Goal: Transaction & Acquisition: Purchase product/service

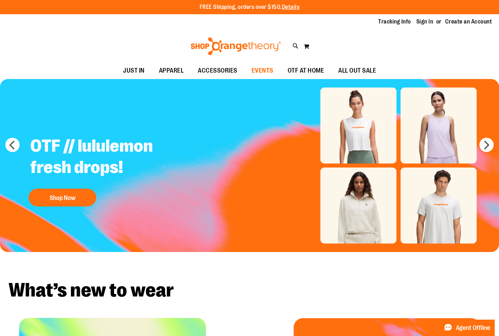
click at [273, 71] on span "EVENTS" at bounding box center [263, 71] width 22 height 16
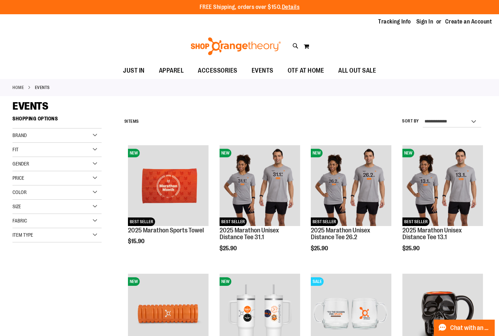
type input "**********"
click at [421, 13] on div "FREE Shipping, orders over $150. Details To order the Spring Dri Tri event bund…" at bounding box center [249, 7] width 499 height 14
click at [420, 21] on link "Sign In" at bounding box center [424, 22] width 17 height 8
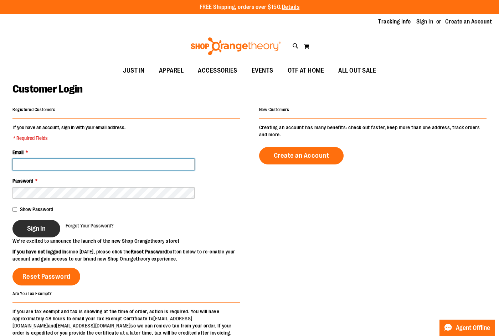
type input "**********"
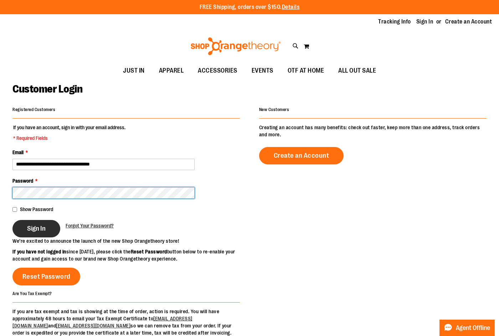
type input "**********"
click at [56, 226] on button "Sign In" at bounding box center [36, 228] width 48 height 17
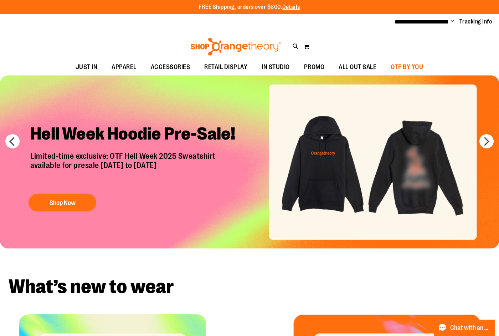
type input "**********"
click at [414, 71] on span "OTF BY YOU" at bounding box center [407, 67] width 32 height 16
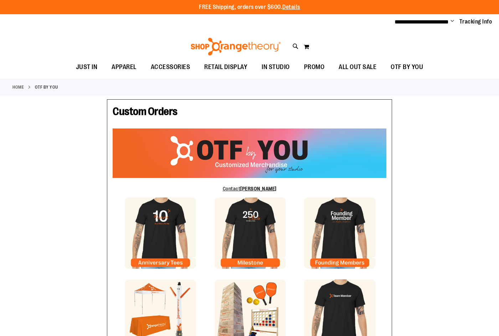
type input "*****"
type input "*********"
type input "**********"
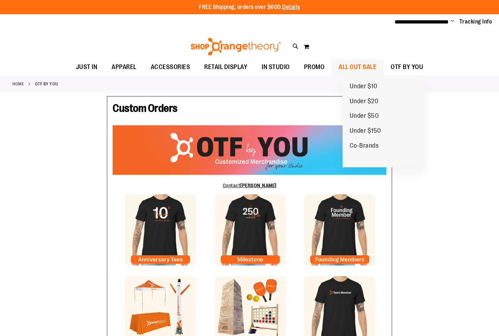
type input "**********"
click at [371, 68] on span "ALL OUT SALE" at bounding box center [358, 67] width 38 height 16
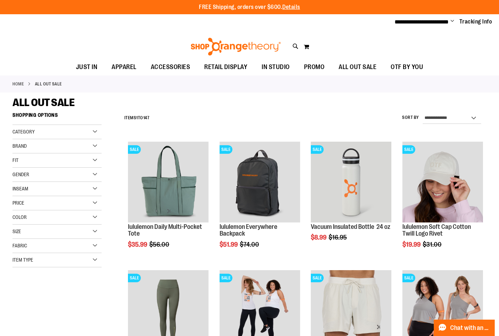
type input "**********"
click at [435, 118] on select "**********" at bounding box center [452, 118] width 58 height 11
click at [372, 123] on div "**********" at bounding box center [304, 118] width 366 height 19
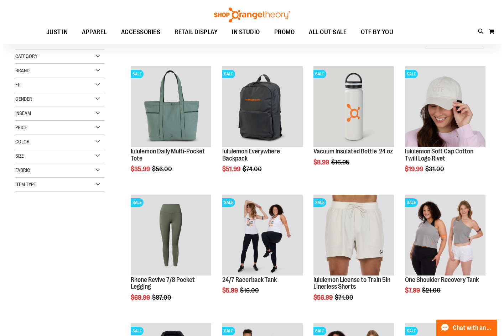
scroll to position [142, 0]
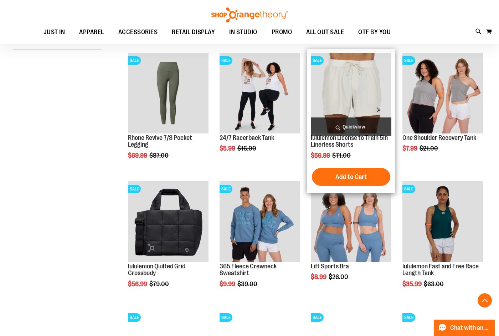
click at [350, 123] on span "Quickview" at bounding box center [351, 127] width 81 height 19
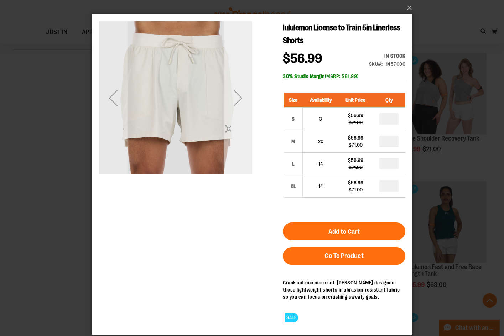
click at [243, 156] on div "Next" at bounding box center [237, 97] width 29 height 153
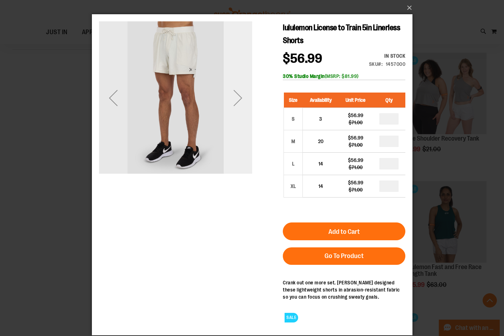
click at [243, 156] on div "Next" at bounding box center [237, 97] width 29 height 153
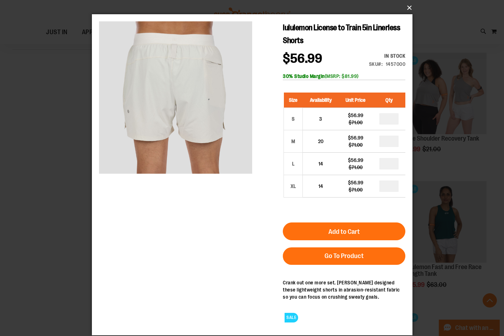
click at [410, 5] on button "×" at bounding box center [254, 8] width 321 height 16
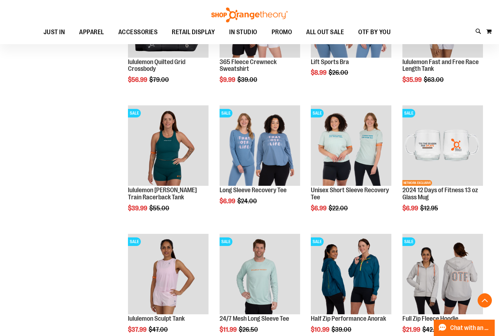
scroll to position [356, 0]
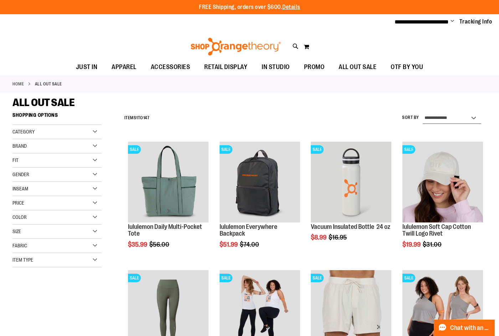
click at [458, 119] on select "**********" at bounding box center [452, 118] width 58 height 11
select select "*********"
click at [423, 113] on select "**********" at bounding box center [452, 118] width 58 height 11
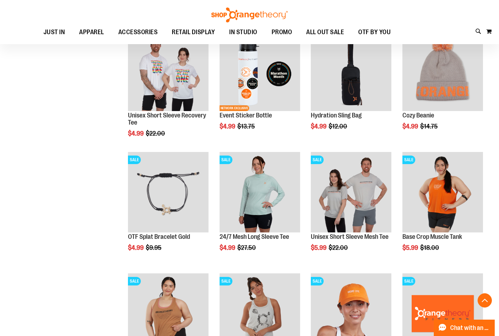
scroll to position [287, 0]
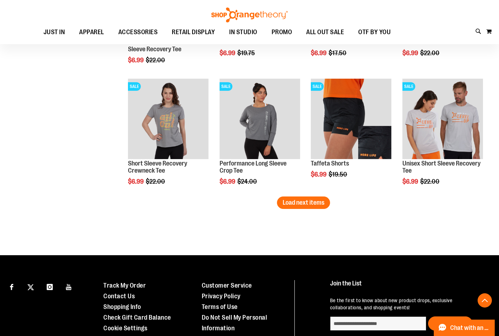
scroll to position [964, 0]
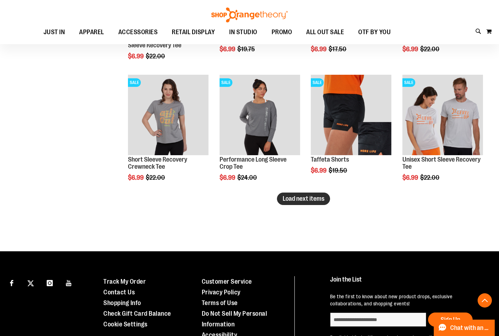
click at [312, 201] on span "Load next items" at bounding box center [304, 198] width 42 height 7
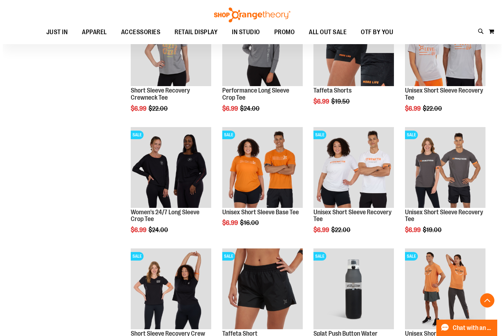
scroll to position [1035, 0]
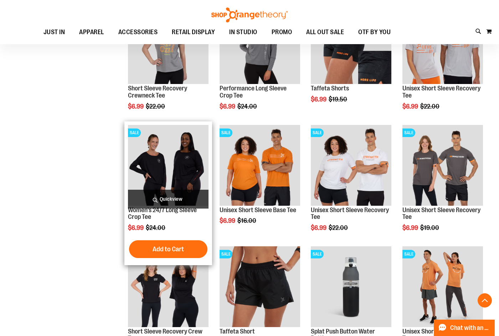
click at [166, 195] on span "Quickview" at bounding box center [168, 199] width 81 height 19
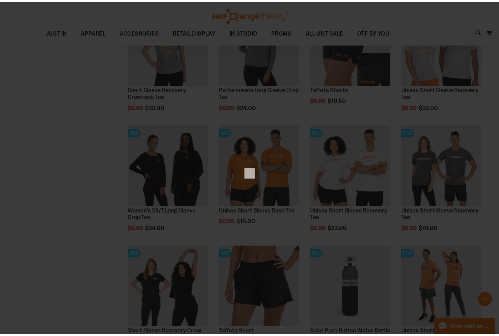
scroll to position [0, 0]
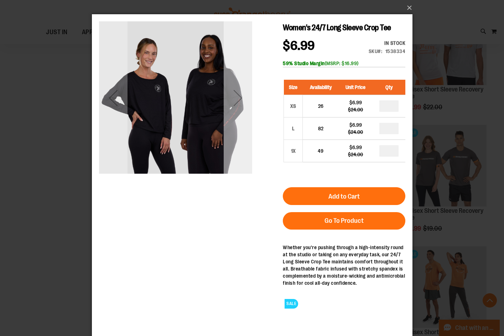
click at [238, 98] on div "Next" at bounding box center [237, 98] width 29 height 29
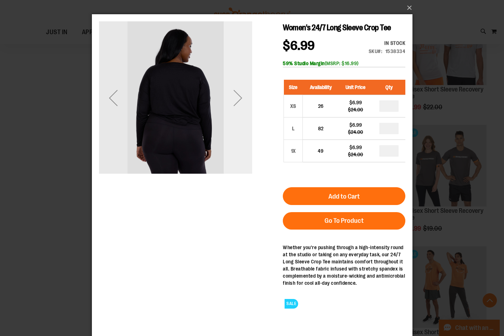
click at [240, 97] on div "Next" at bounding box center [237, 98] width 29 height 29
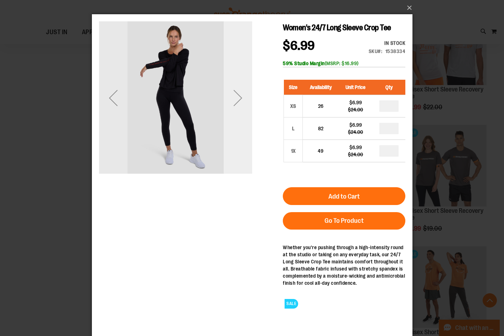
click at [240, 97] on div "Next" at bounding box center [237, 98] width 29 height 29
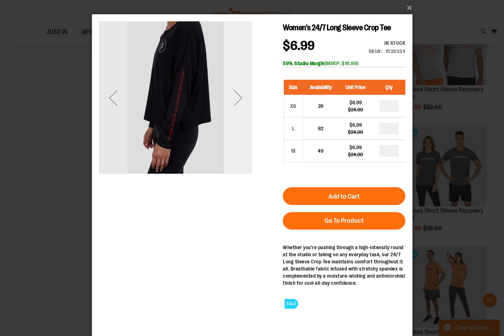
click at [240, 97] on div "Next" at bounding box center [237, 98] width 29 height 29
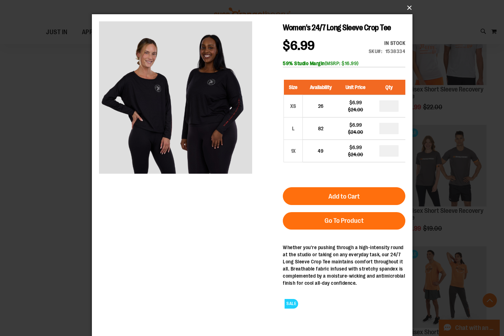
click at [405, 9] on button "×" at bounding box center [254, 8] width 321 height 16
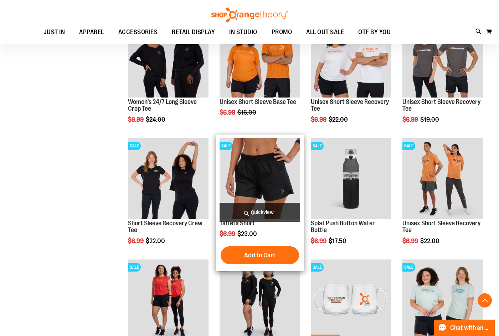
scroll to position [1106, 0]
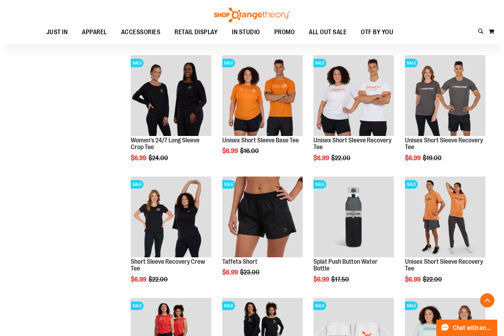
scroll to position [1106, 0]
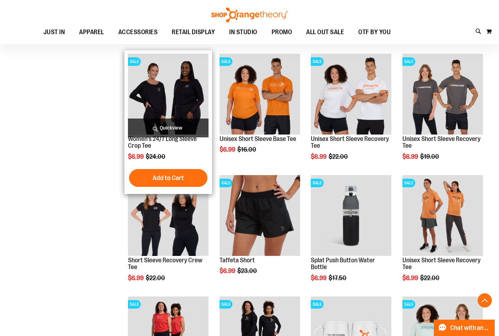
click at [183, 130] on span "Quickview" at bounding box center [168, 128] width 81 height 19
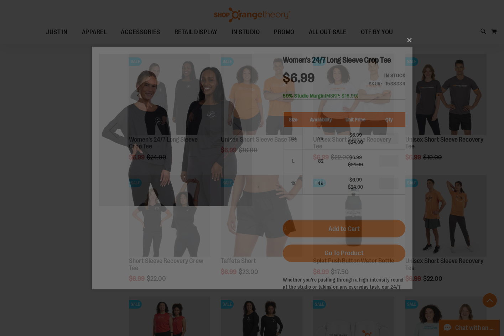
scroll to position [0, 0]
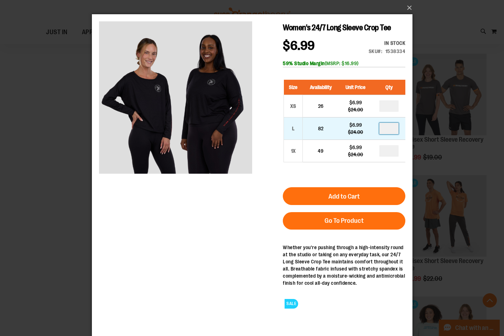
click at [391, 134] on input "number" at bounding box center [388, 128] width 19 height 11
type input "*"
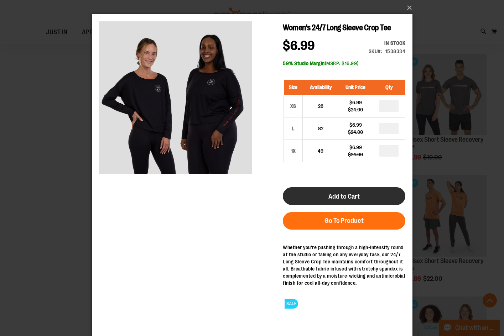
click at [354, 201] on span "Add to Cart" at bounding box center [343, 197] width 31 height 8
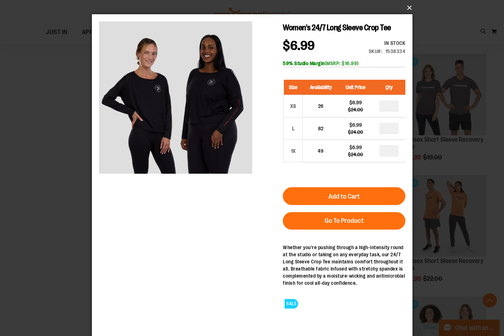
click at [407, 10] on button "×" at bounding box center [254, 8] width 321 height 16
click at [407, 5] on button "×" at bounding box center [254, 8] width 321 height 16
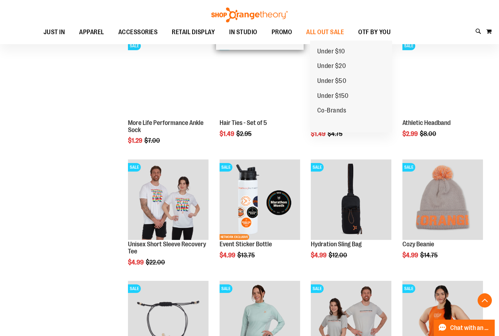
scroll to position [36, 0]
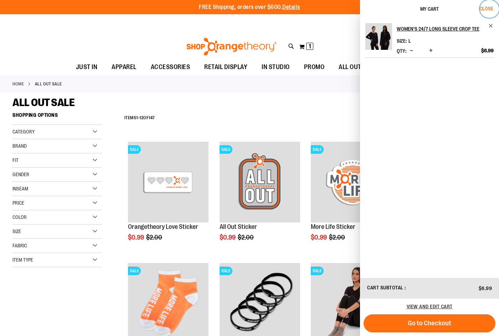
click at [489, 7] on span "Close" at bounding box center [486, 9] width 14 height 6
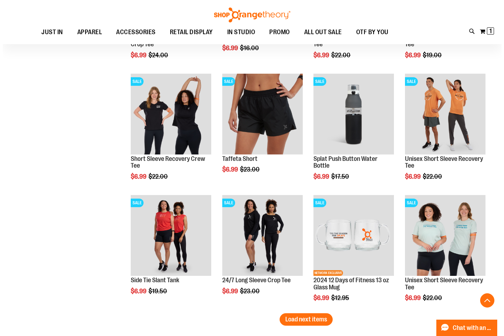
scroll to position [1211, 0]
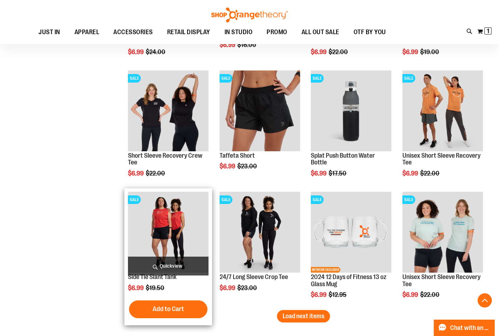
click at [183, 268] on span "Quickview" at bounding box center [168, 266] width 81 height 19
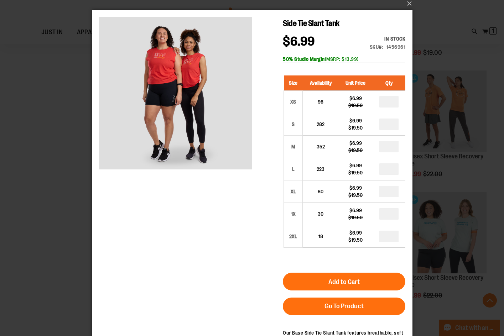
scroll to position [0, 0]
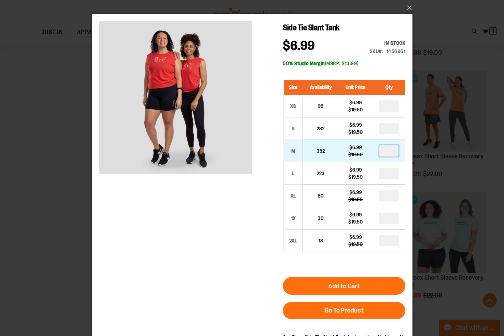
click at [392, 154] on input "number" at bounding box center [388, 150] width 19 height 11
type input "*"
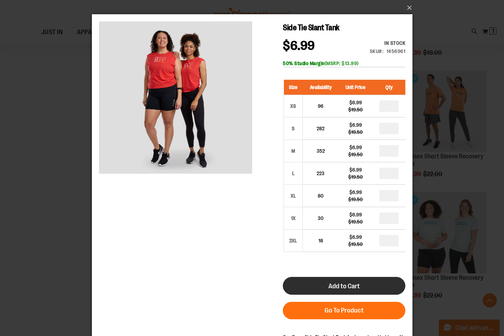
click at [367, 285] on button "Add to Cart" at bounding box center [344, 286] width 123 height 18
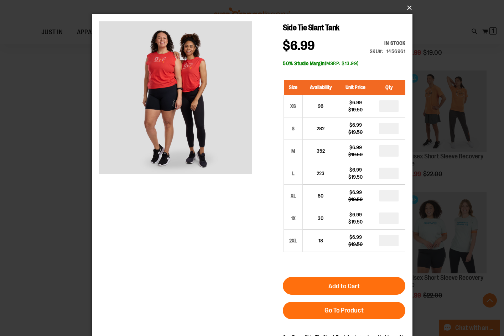
click at [410, 7] on button "×" at bounding box center [254, 8] width 321 height 16
click at [408, 7] on button "×" at bounding box center [254, 8] width 321 height 16
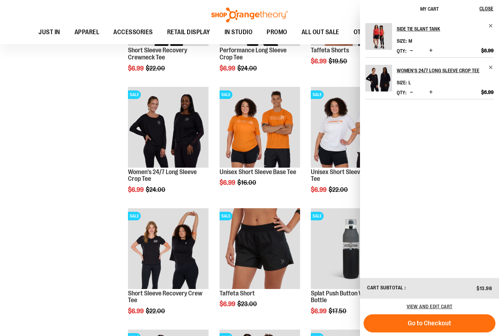
scroll to position [1247, 0]
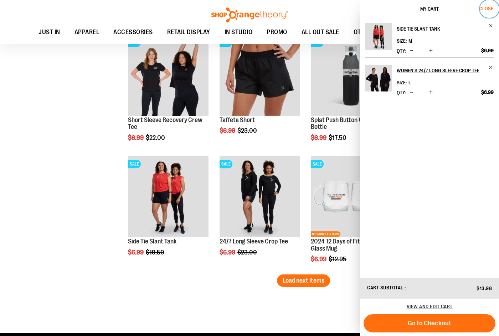
click at [493, 10] on span "Close" at bounding box center [486, 9] width 14 height 6
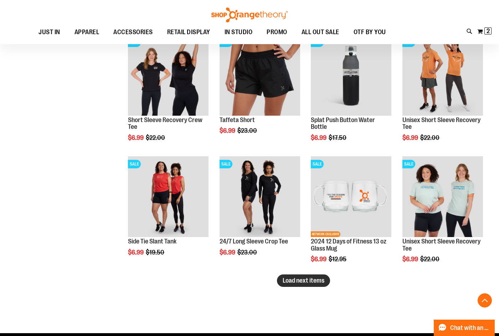
click at [295, 280] on span "Load next items" at bounding box center [304, 280] width 42 height 7
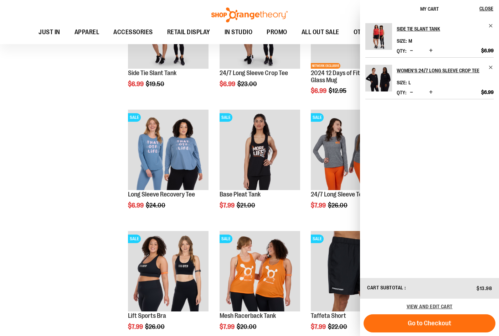
scroll to position [1461, 0]
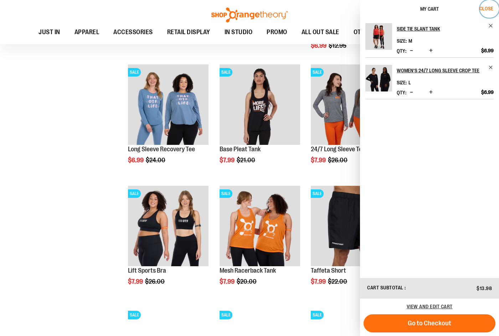
click at [490, 9] on span "Close" at bounding box center [486, 9] width 14 height 6
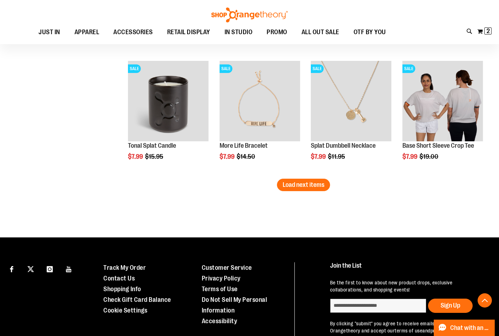
scroll to position [1710, 0]
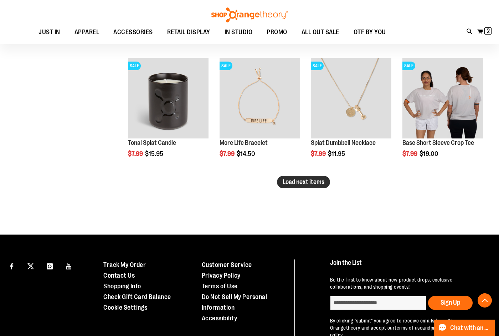
click at [280, 183] on button "Load next items" at bounding box center [303, 182] width 53 height 12
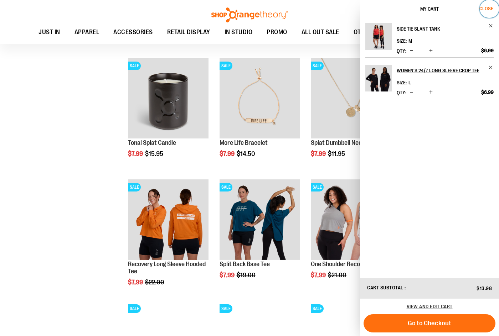
click at [485, 8] on span "Close" at bounding box center [486, 9] width 14 height 6
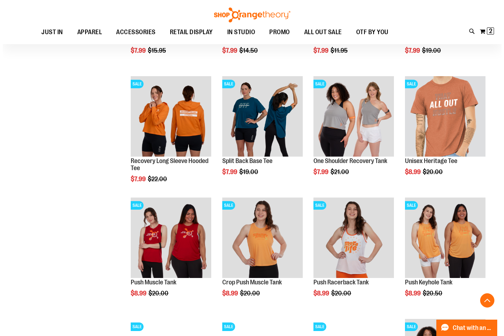
scroll to position [1817, 0]
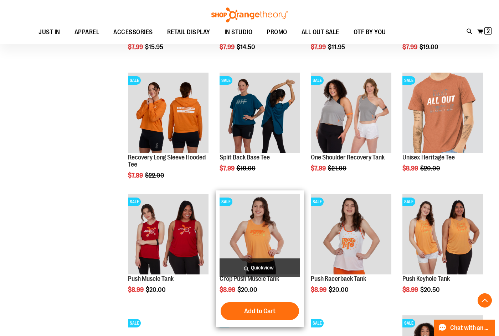
click at [264, 269] on span "Quickview" at bounding box center [260, 268] width 81 height 19
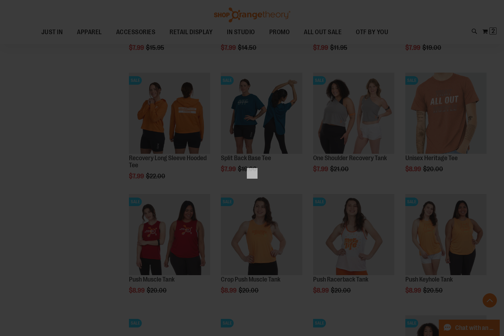
scroll to position [0, 0]
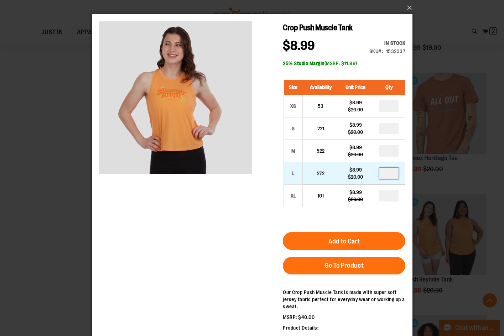
click at [396, 176] on input "number" at bounding box center [388, 173] width 19 height 11
type input "*"
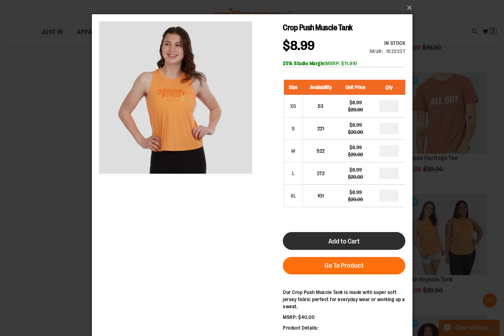
click at [363, 242] on button "Add to Cart" at bounding box center [344, 241] width 123 height 18
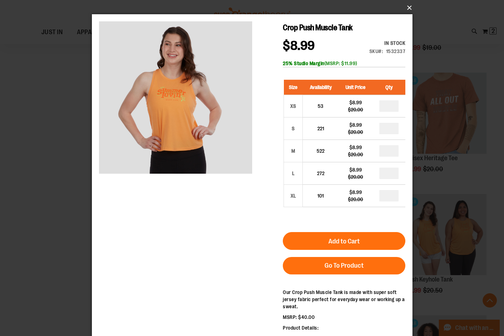
click at [407, 6] on button "×" at bounding box center [254, 8] width 321 height 16
click at [410, 6] on button "×" at bounding box center [254, 8] width 321 height 16
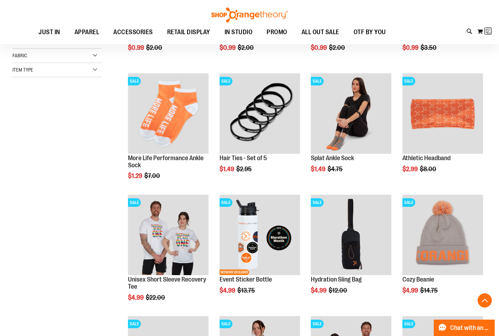
scroll to position [4, 0]
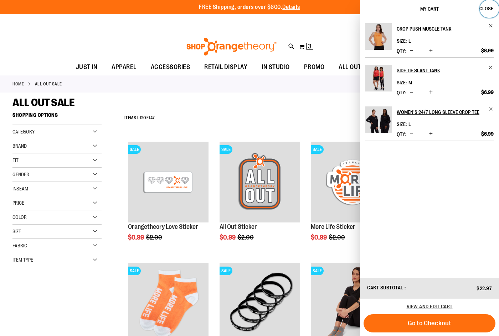
click at [490, 7] on span "Close" at bounding box center [486, 9] width 14 height 6
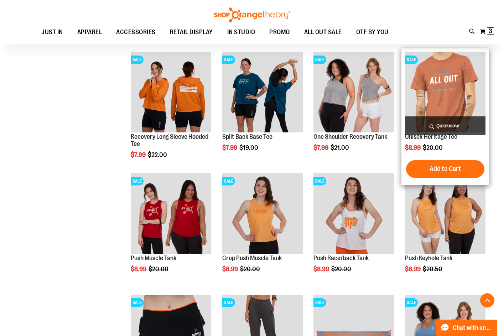
scroll to position [1852, 0]
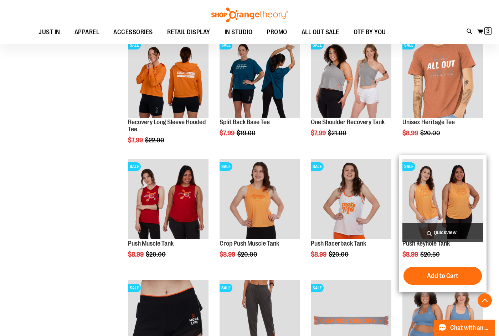
click at [455, 229] on span "Quickview" at bounding box center [442, 232] width 81 height 19
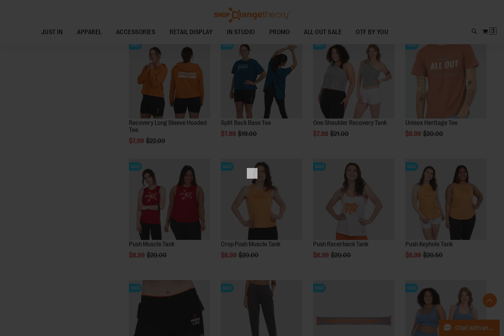
scroll to position [0, 0]
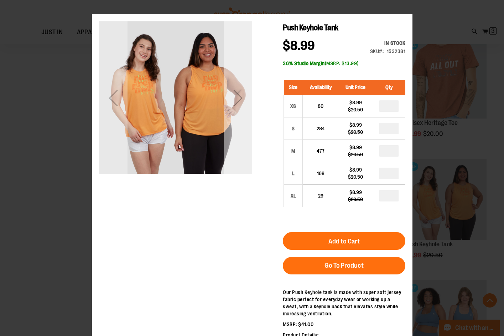
click at [236, 124] on div "Next" at bounding box center [237, 97] width 29 height 153
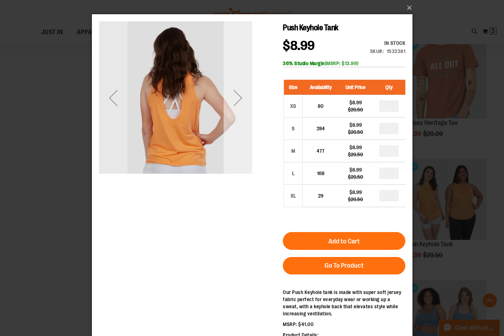
click at [236, 124] on div "Next" at bounding box center [237, 97] width 29 height 153
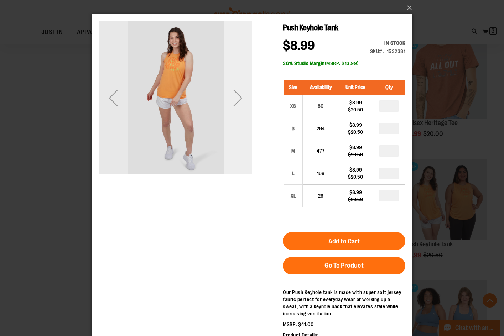
click at [236, 124] on div "Next" at bounding box center [237, 97] width 29 height 153
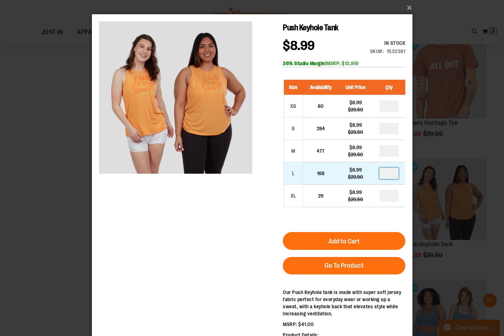
click at [396, 176] on input "number" at bounding box center [388, 173] width 19 height 11
type input "*"
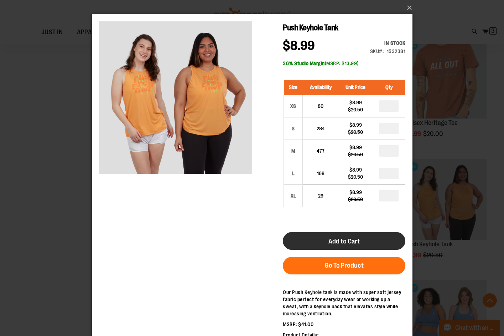
click at [367, 237] on button "Add to Cart" at bounding box center [344, 241] width 123 height 18
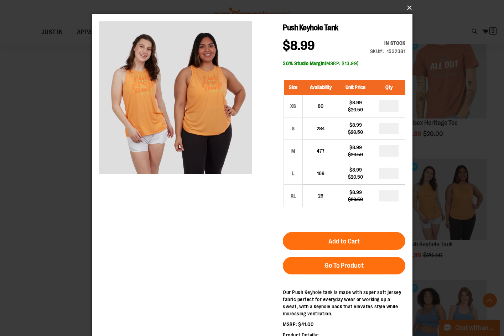
click at [404, 7] on button "×" at bounding box center [254, 8] width 321 height 16
click at [407, 7] on button "×" at bounding box center [254, 8] width 321 height 16
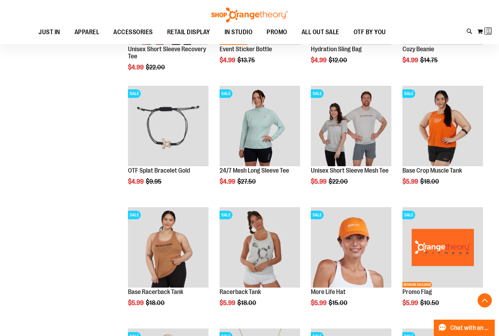
scroll to position [1, 0]
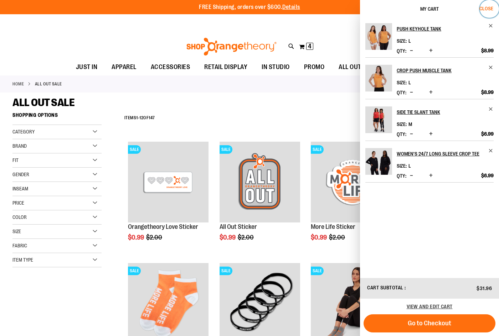
click at [488, 6] on span "Close" at bounding box center [486, 9] width 14 height 6
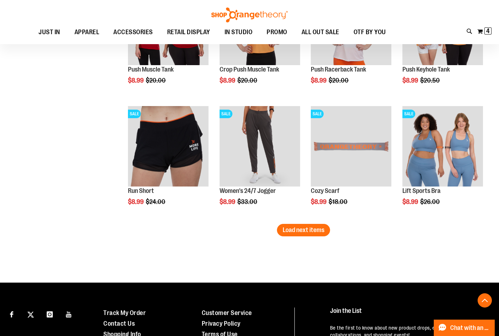
scroll to position [2042, 0]
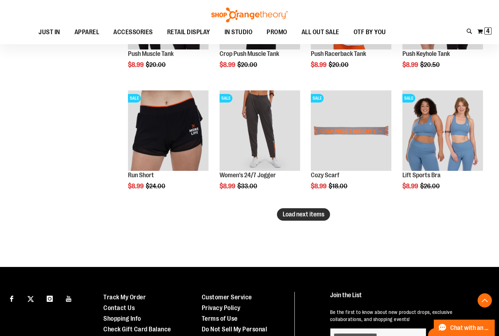
click at [310, 216] on span "Load next items" at bounding box center [304, 214] width 42 height 7
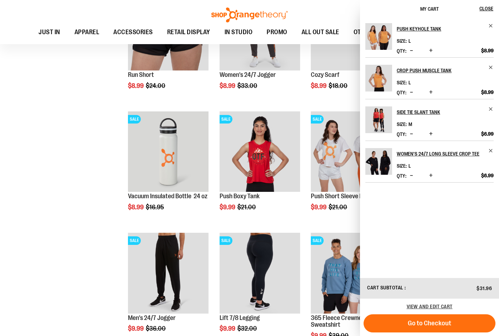
scroll to position [2149, 0]
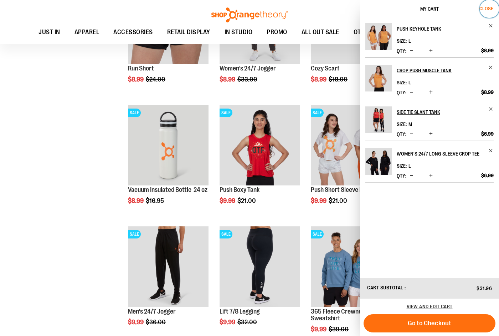
click at [489, 8] on span "Close" at bounding box center [486, 9] width 14 height 6
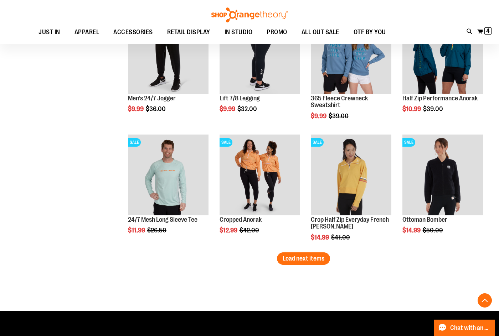
scroll to position [2363, 0]
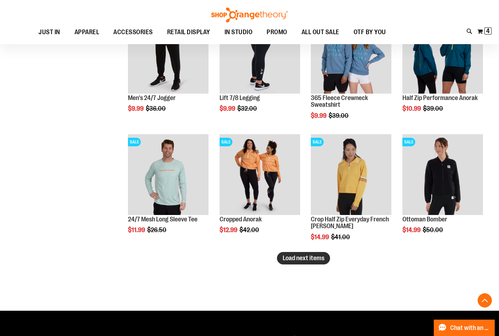
click at [315, 259] on span "Load next items" at bounding box center [304, 258] width 42 height 7
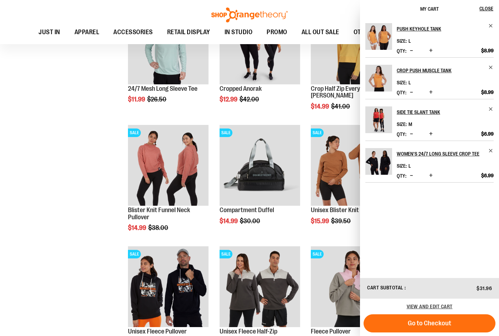
scroll to position [2505, 0]
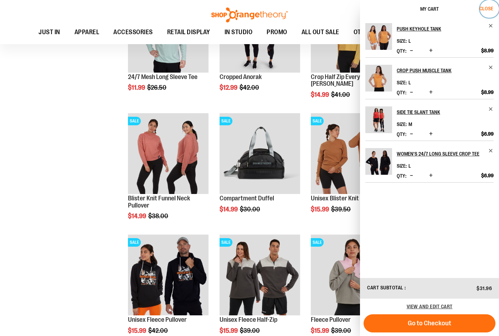
click at [493, 9] on span "Close" at bounding box center [486, 9] width 14 height 6
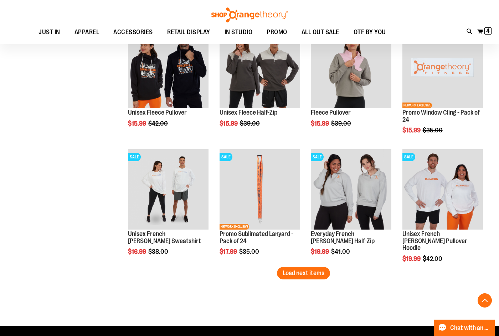
scroll to position [2719, 0]
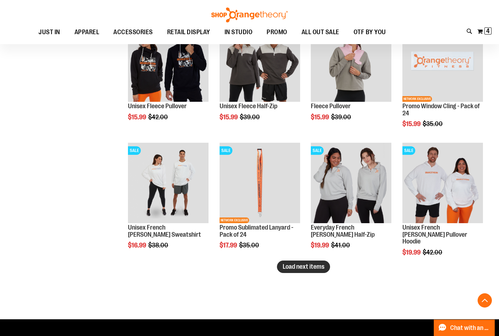
click at [316, 271] on button "Load next items" at bounding box center [303, 267] width 53 height 12
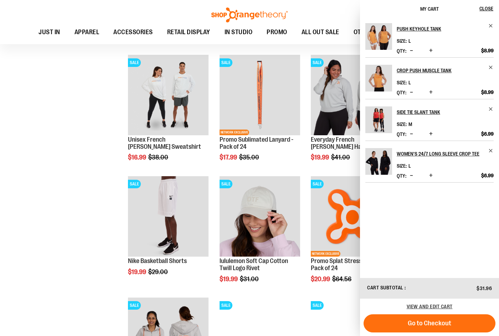
scroll to position [2826, 0]
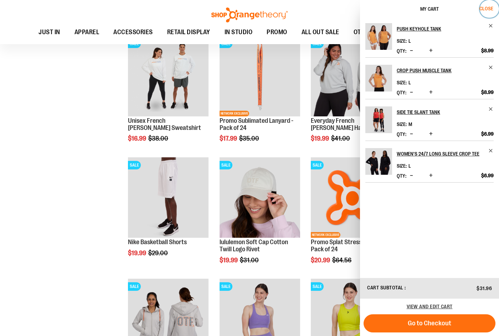
click at [488, 9] on span "Close" at bounding box center [486, 9] width 14 height 6
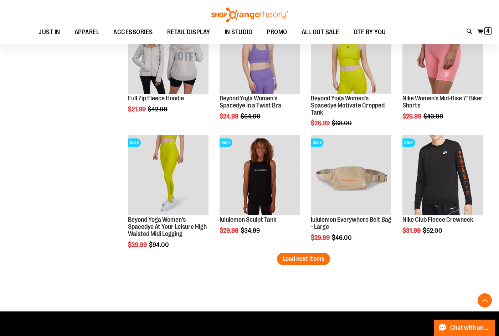
scroll to position [3111, 0]
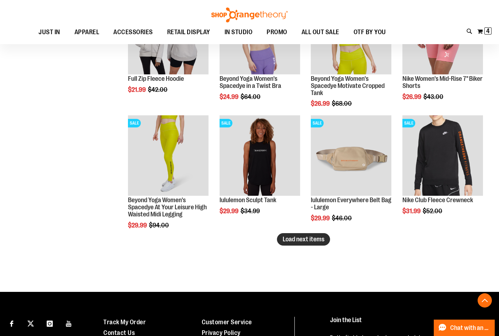
click at [309, 238] on span "Load next items" at bounding box center [304, 239] width 42 height 7
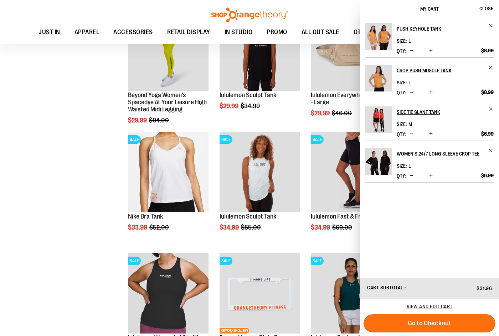
scroll to position [3218, 0]
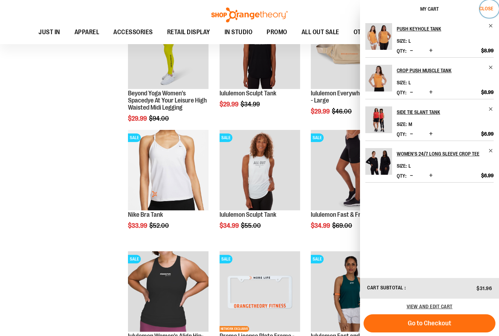
click at [488, 9] on span "Close" at bounding box center [486, 9] width 14 height 6
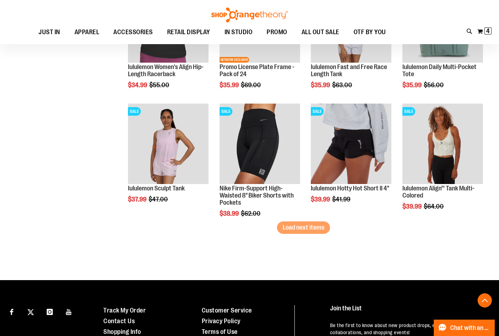
scroll to position [3503, 0]
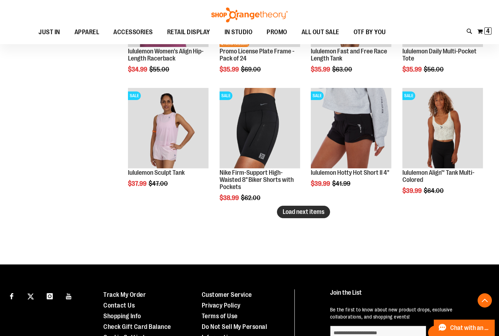
click at [316, 213] on span "Load next items" at bounding box center [304, 211] width 42 height 7
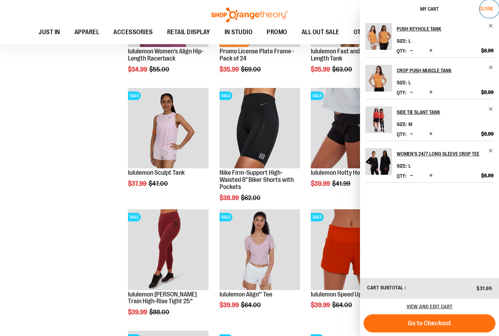
click at [486, 7] on span "Close" at bounding box center [486, 9] width 14 height 6
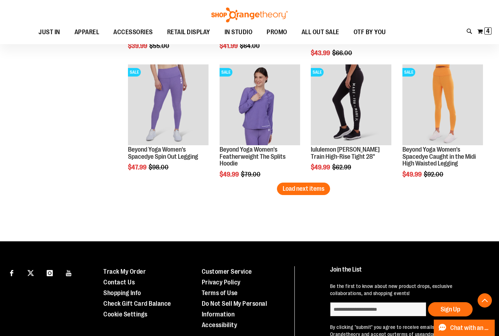
scroll to position [3895, 0]
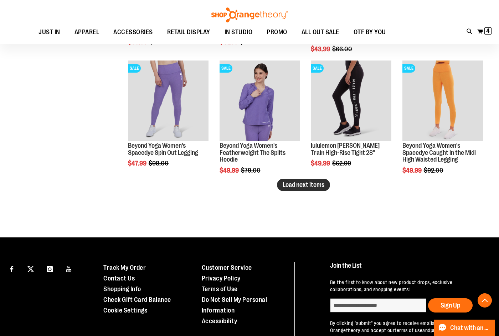
click at [313, 180] on button "Load next items" at bounding box center [303, 185] width 53 height 12
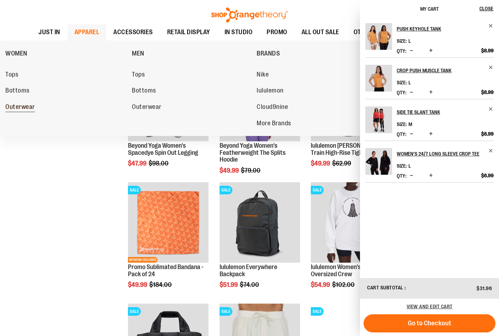
click at [32, 109] on span "Outerwear" at bounding box center [20, 107] width 30 height 9
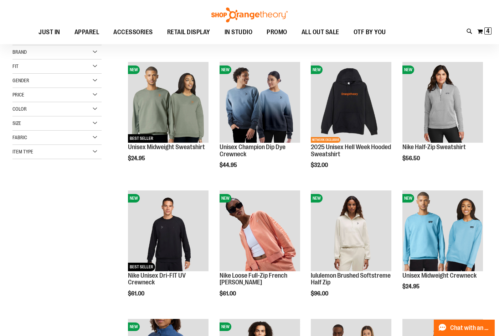
scroll to position [71, 0]
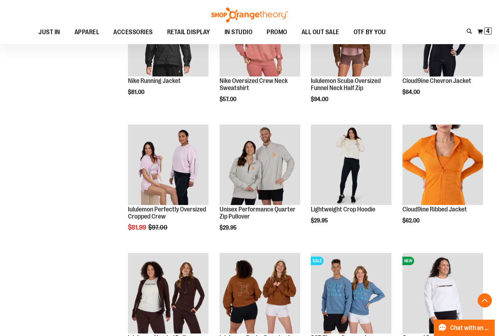
scroll to position [534, 0]
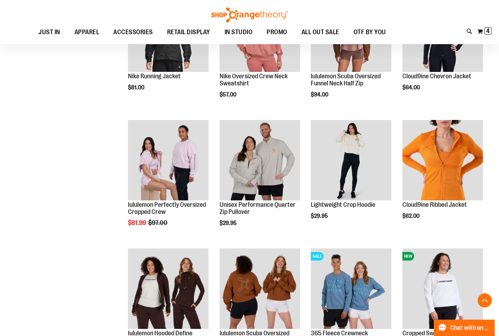
scroll to position [534, 0]
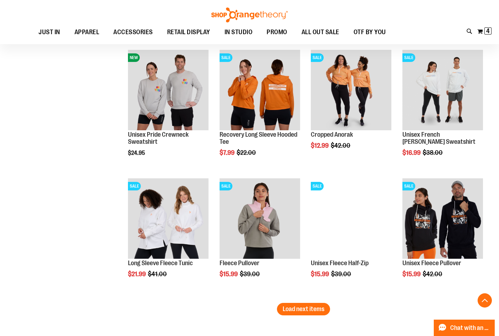
scroll to position [1069, 0]
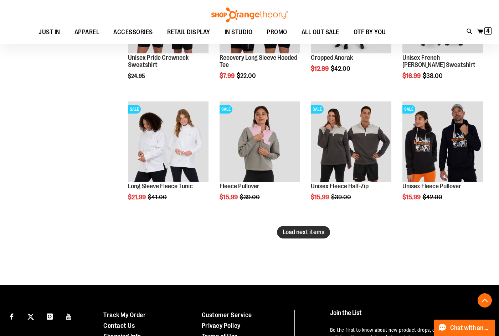
type input "**********"
click at [316, 232] on span "Load next items" at bounding box center [304, 232] width 42 height 7
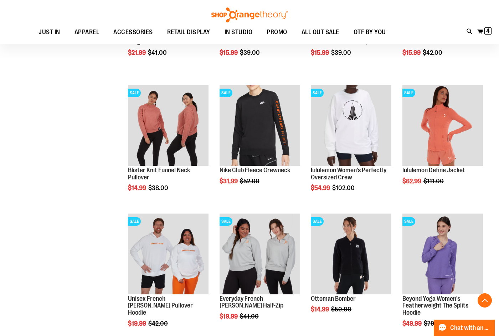
scroll to position [1211, 0]
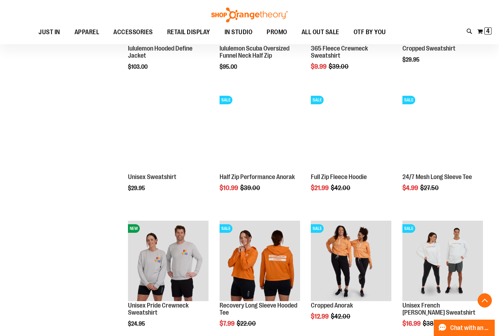
scroll to position [819, 0]
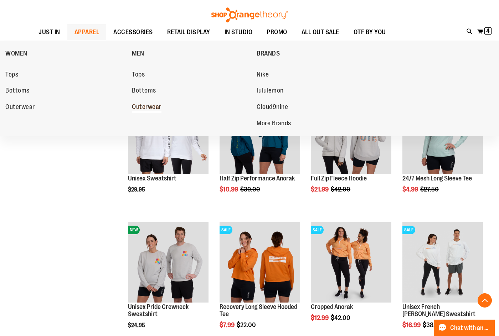
click at [146, 108] on span "Outerwear" at bounding box center [147, 107] width 30 height 9
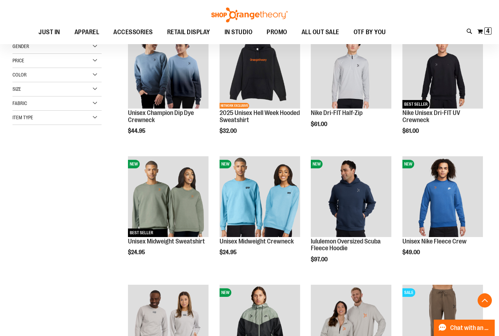
scroll to position [249, 0]
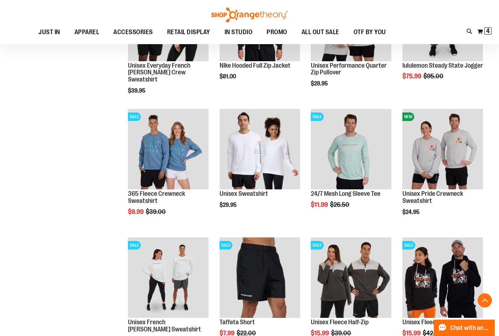
scroll to position [427, 0]
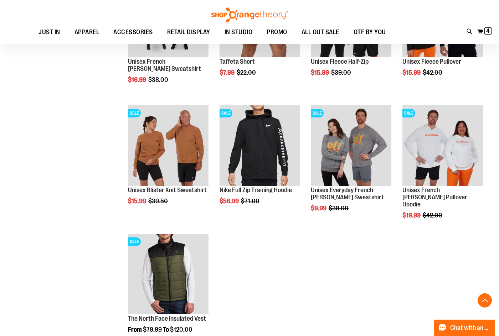
scroll to position [677, 0]
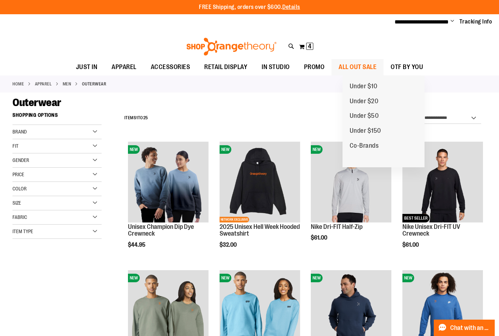
type input "**********"
click at [373, 71] on span "ALL OUT SALE" at bounding box center [358, 67] width 38 height 16
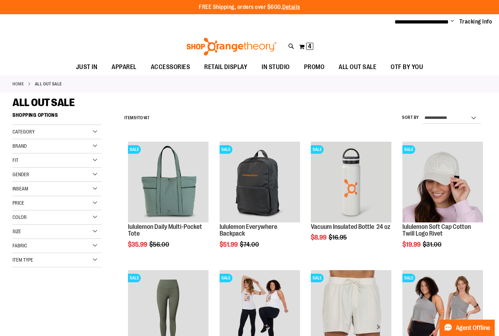
type input "**********"
click at [433, 118] on select "**********" at bounding box center [452, 118] width 58 height 11
select select "*********"
click at [423, 113] on select "**********" at bounding box center [452, 118] width 58 height 11
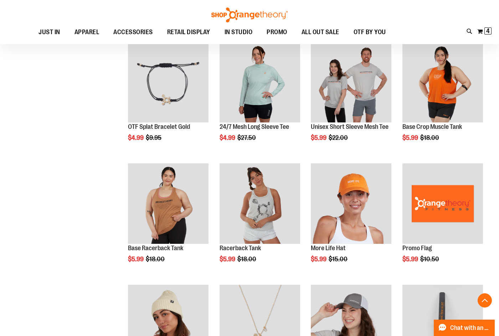
scroll to position [465, 0]
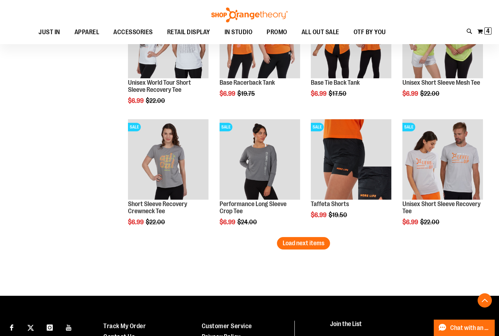
scroll to position [1000, 0]
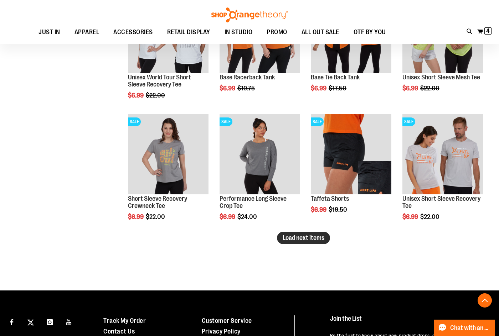
click at [301, 239] on span "Load next items" at bounding box center [304, 237] width 42 height 7
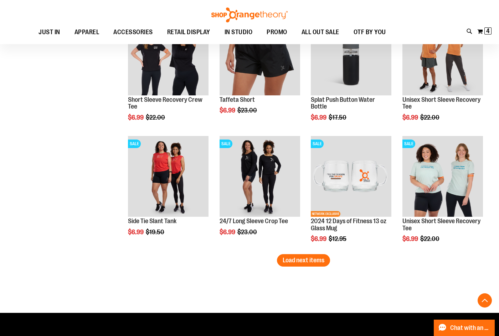
scroll to position [1356, 0]
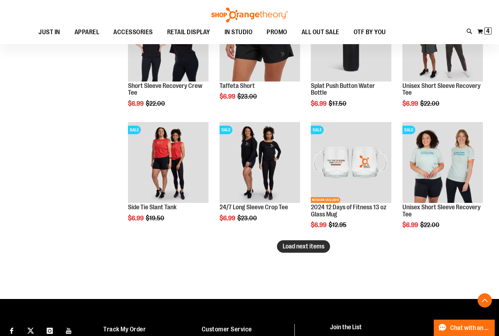
click at [322, 250] on button "Load next items" at bounding box center [303, 247] width 53 height 12
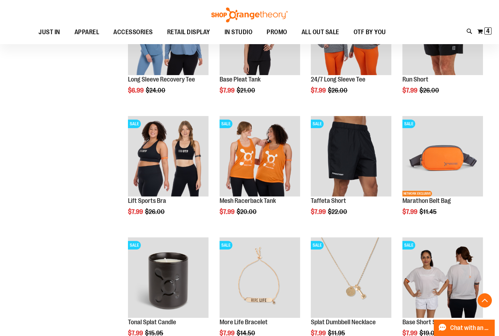
scroll to position [1748, 0]
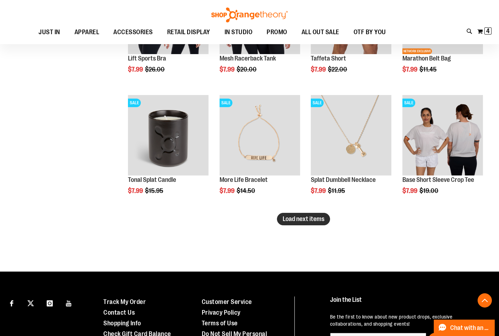
click at [309, 218] on span "Load next items" at bounding box center [304, 219] width 42 height 7
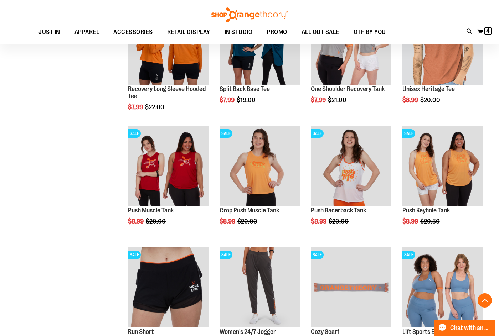
scroll to position [2033, 0]
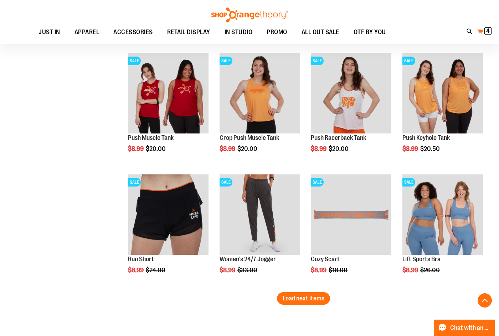
click at [486, 35] on span "4" at bounding box center [488, 30] width 4 height 7
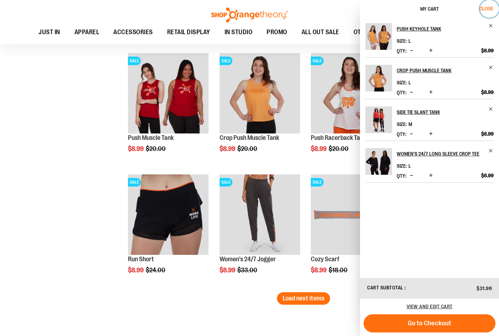
click at [484, 6] on span "Close" at bounding box center [486, 9] width 14 height 6
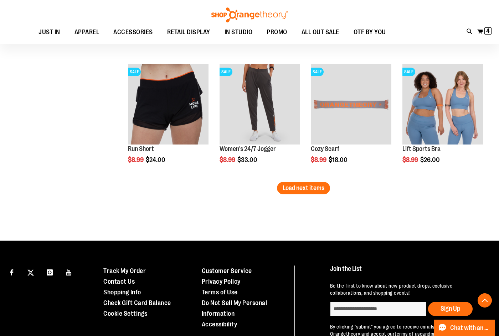
scroll to position [2195, 0]
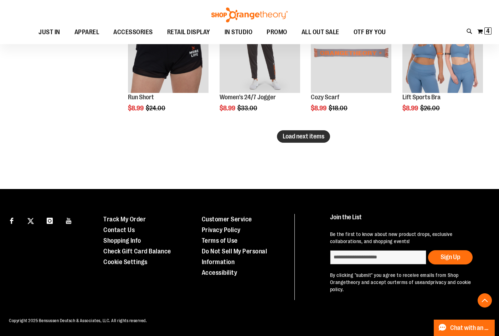
click at [294, 136] on span "Load next items" at bounding box center [304, 136] width 42 height 7
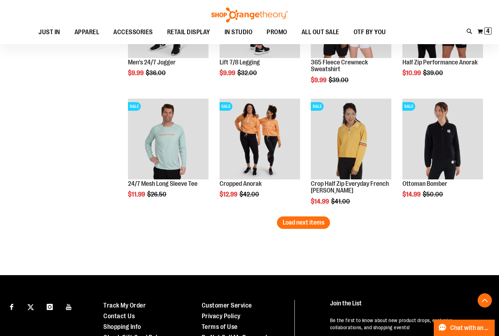
scroll to position [2480, 0]
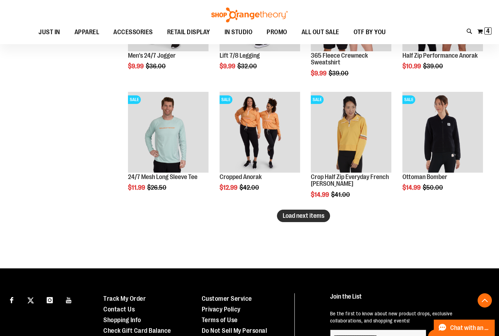
click at [301, 217] on span "Load next items" at bounding box center [304, 215] width 42 height 7
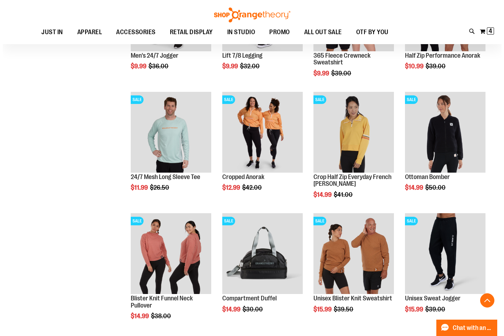
scroll to position [2658, 0]
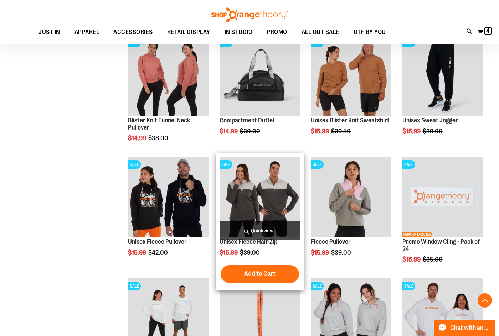
click at [278, 235] on span "Quickview" at bounding box center [260, 231] width 81 height 19
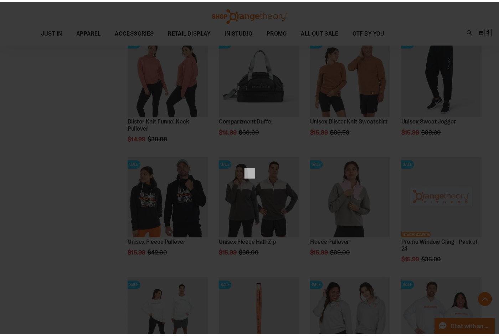
scroll to position [0, 0]
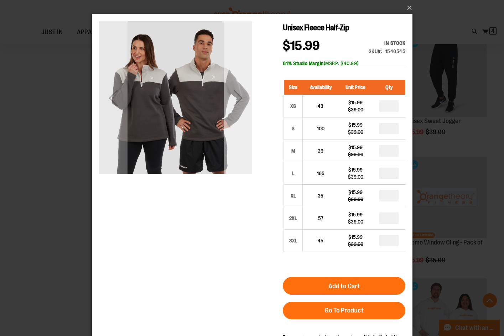
click at [246, 150] on div "Next" at bounding box center [237, 97] width 29 height 153
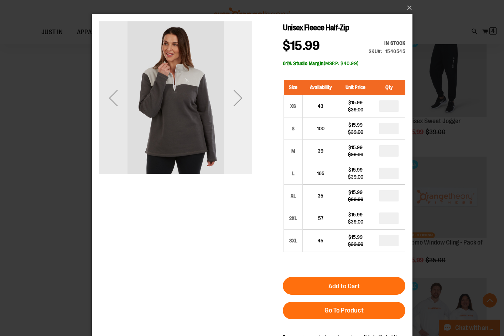
click at [246, 150] on div "Next" at bounding box center [237, 97] width 29 height 153
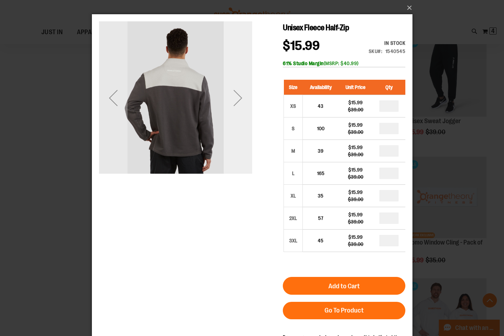
click at [246, 150] on div "Next" at bounding box center [237, 97] width 29 height 153
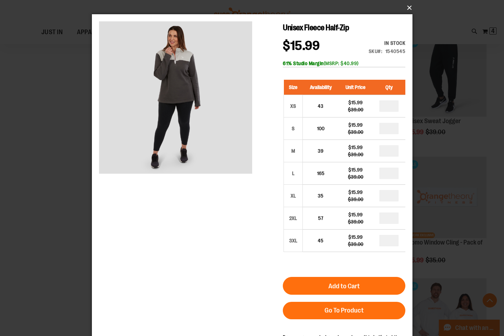
click at [402, 6] on button "×" at bounding box center [254, 8] width 321 height 16
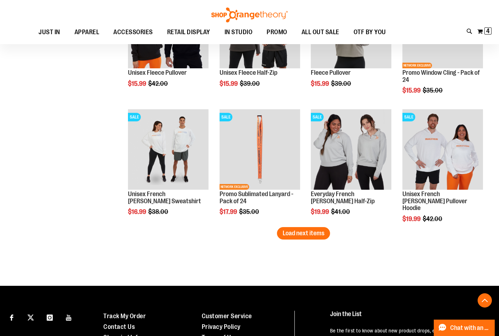
scroll to position [2836, 0]
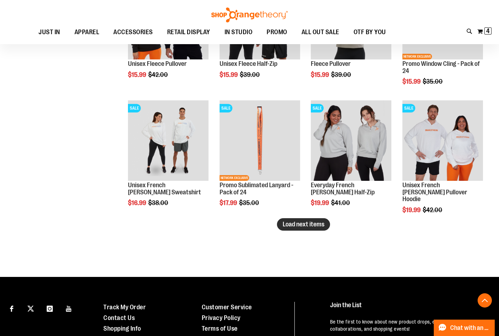
click at [304, 221] on span "Load next items" at bounding box center [304, 224] width 42 height 7
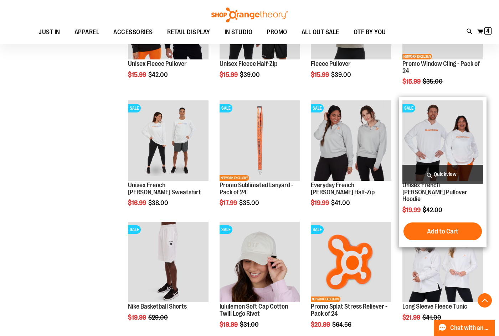
click at [470, 158] on img "product" at bounding box center [442, 140] width 81 height 81
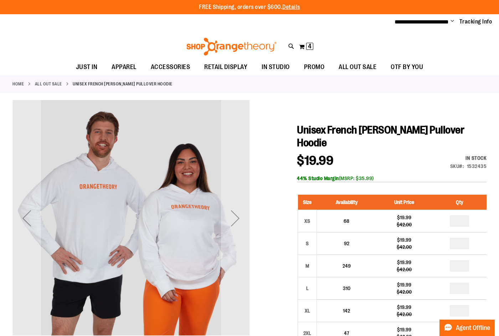
type input "**********"
drag, startPoint x: 465, startPoint y: 180, endPoint x: 449, endPoint y: 154, distance: 30.9
click at [450, 164] on strong "SKU" at bounding box center [457, 167] width 14 height 6
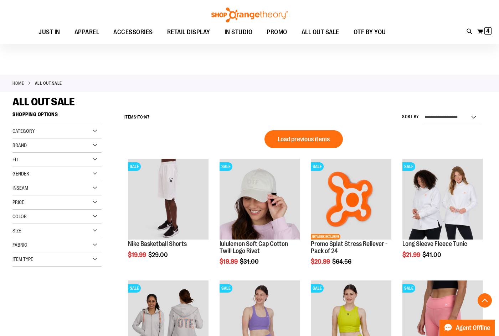
scroll to position [377, 0]
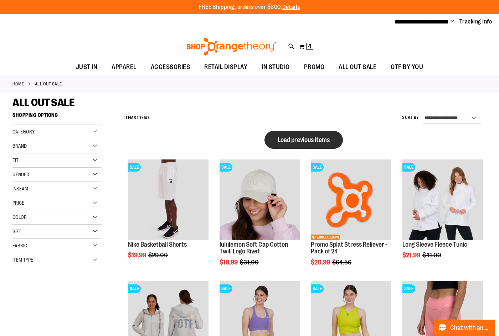
type input "**********"
click at [329, 144] on button "Load previous items" at bounding box center [303, 140] width 78 height 18
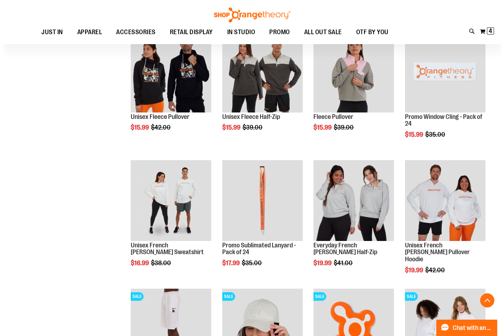
scroll to position [320, 0]
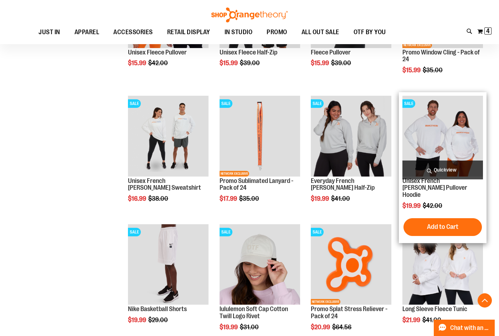
click at [453, 172] on span "Quickview" at bounding box center [442, 170] width 81 height 19
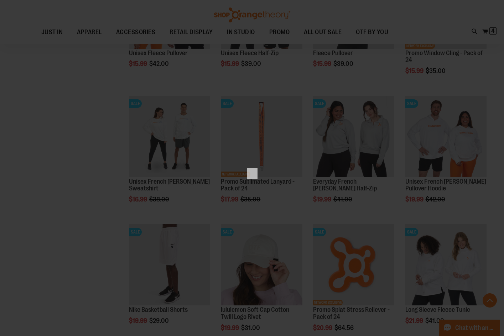
scroll to position [0, 0]
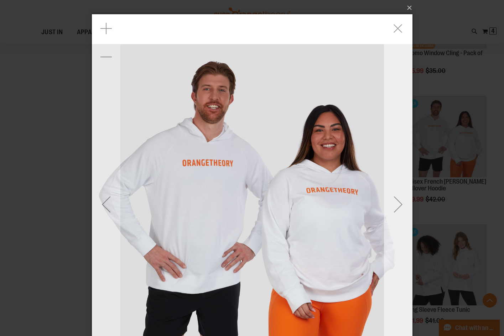
click at [397, 202] on div "Next" at bounding box center [398, 204] width 29 height 29
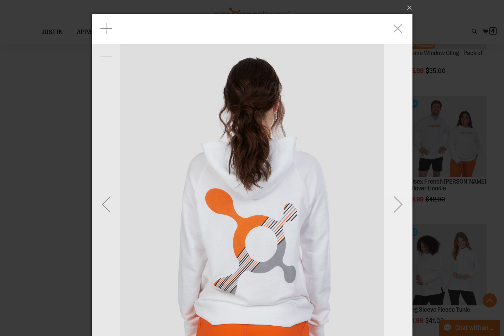
click at [397, 202] on div "Next" at bounding box center [398, 204] width 29 height 29
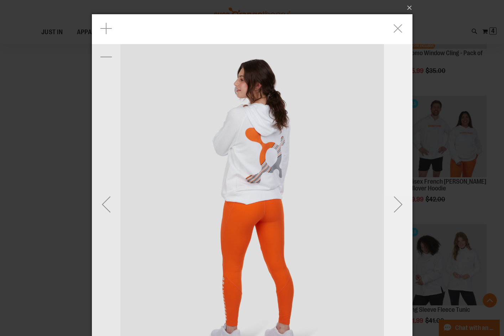
click at [397, 202] on div "Next" at bounding box center [398, 204] width 29 height 29
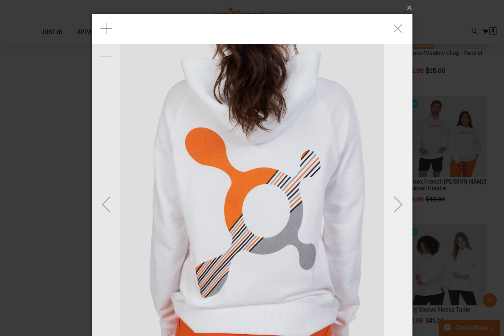
drag, startPoint x: 397, startPoint y: 202, endPoint x: 402, endPoint y: 185, distance: 17.5
click at [402, 185] on div "Next" at bounding box center [398, 204] width 29 height 380
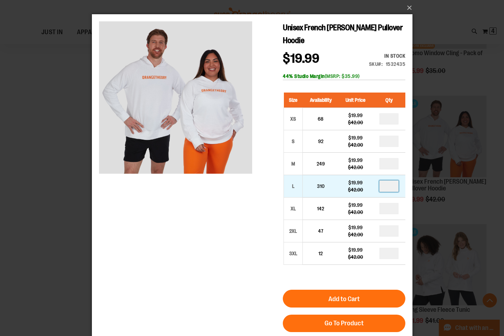
click at [388, 189] on input "number" at bounding box center [388, 186] width 19 height 11
type input "*"
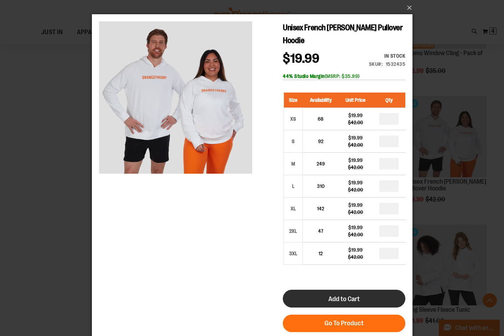
click at [392, 298] on button "Add to Cart" at bounding box center [344, 299] width 123 height 18
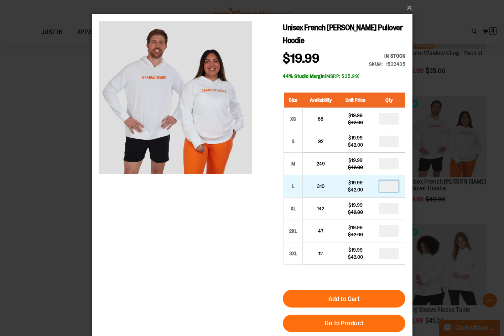
click at [394, 188] on input "*" at bounding box center [388, 186] width 19 height 11
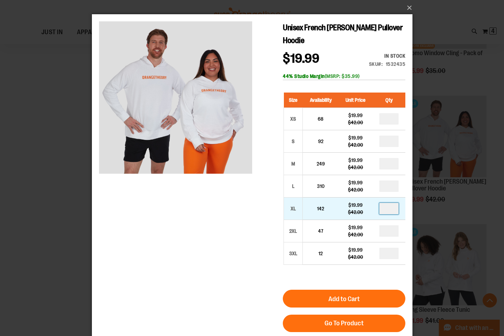
type input "*"
click at [395, 211] on input "number" at bounding box center [388, 208] width 19 height 11
type input "*"
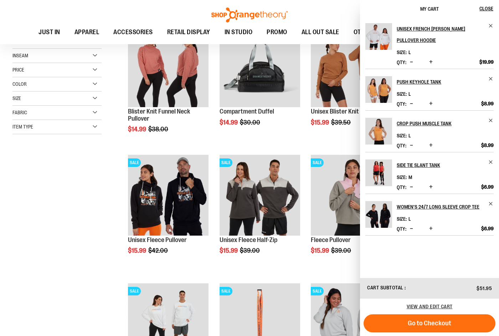
scroll to position [143, 0]
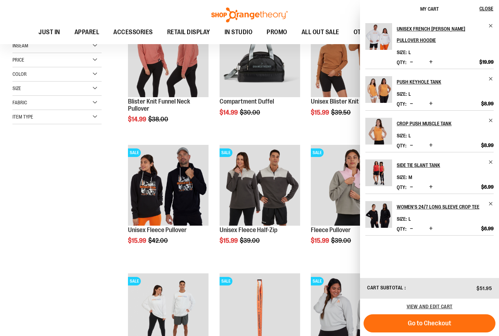
drag, startPoint x: 335, startPoint y: 125, endPoint x: 82, endPoint y: 195, distance: 262.0
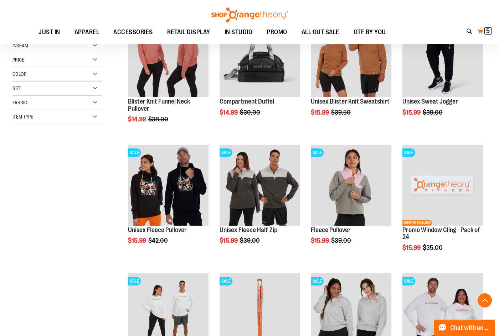
click at [488, 35] on span "5" at bounding box center [488, 30] width 4 height 7
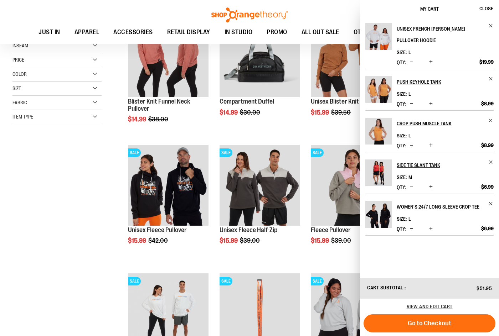
click at [409, 42] on h2 "Unisex French [PERSON_NAME] Pullover Hoodie" at bounding box center [440, 34] width 87 height 23
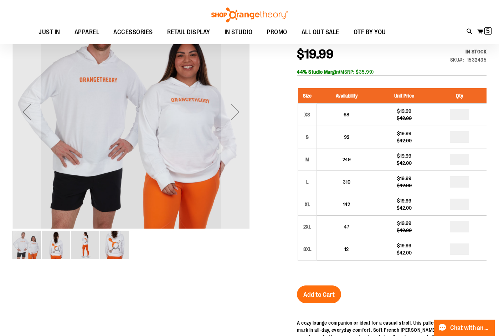
scroll to position [107, 0]
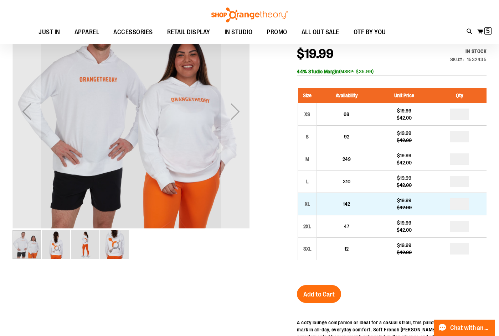
type input "**********"
click at [458, 198] on input "number" at bounding box center [459, 203] width 19 height 11
type input "*"
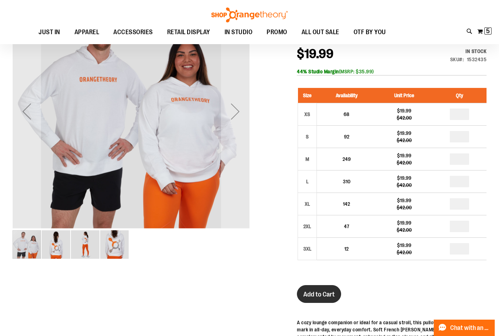
click at [335, 291] on span "Add to Cart" at bounding box center [318, 295] width 31 height 8
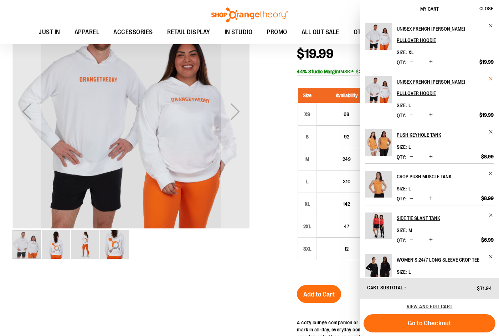
click at [488, 77] on span "Remove item" at bounding box center [490, 78] width 5 height 5
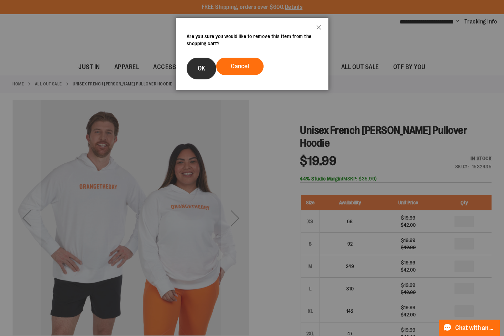
click at [209, 68] on button "OK" at bounding box center [202, 69] width 30 height 22
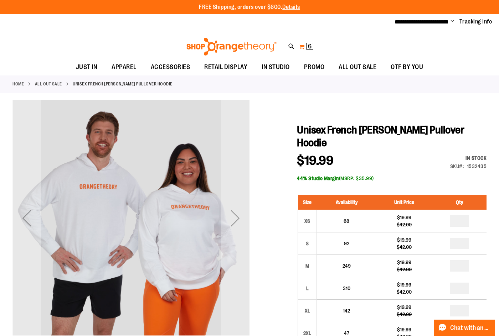
click at [306, 47] on button "My Cart 6 6 items" at bounding box center [306, 46] width 15 height 11
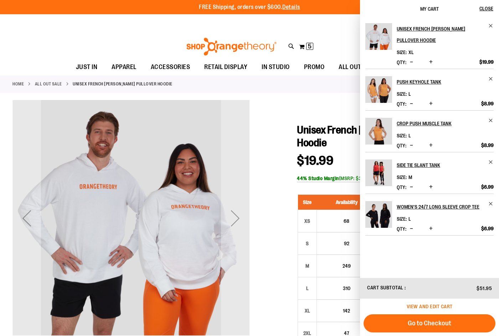
click at [435, 306] on span "View and edit cart" at bounding box center [430, 307] width 46 height 6
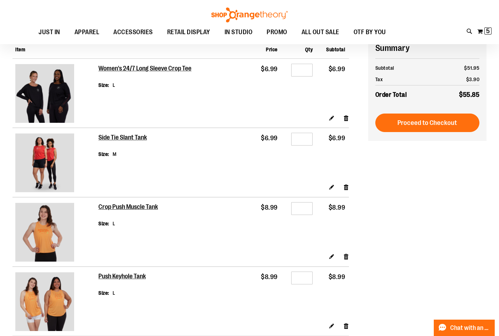
scroll to position [71, 0]
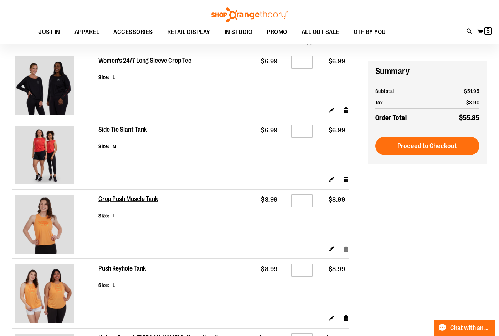
type input "**********"
click at [347, 250] on link "Remove item" at bounding box center [346, 248] width 6 height 7
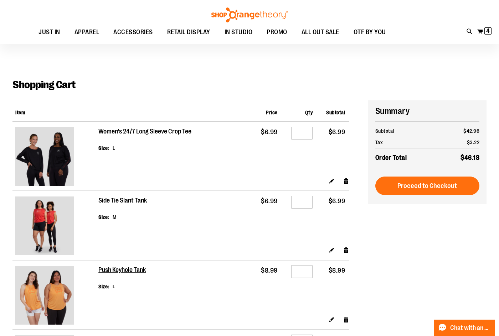
scroll to position [71, 0]
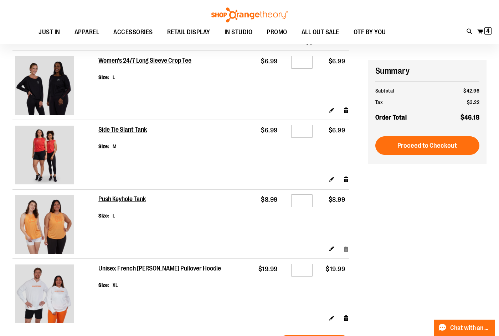
type input "**********"
click at [347, 250] on link "Remove item" at bounding box center [346, 248] width 6 height 7
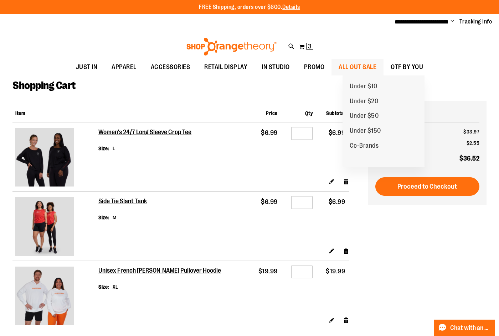
type input "**********"
click at [372, 69] on span "ALL OUT SALE" at bounding box center [358, 67] width 38 height 16
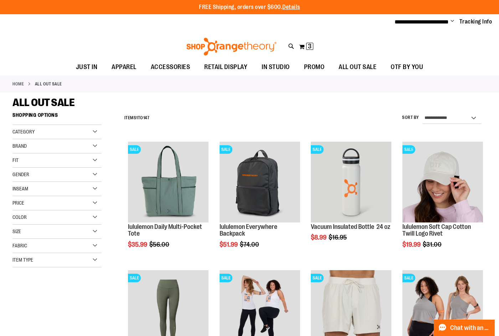
type input "**********"
click at [429, 117] on select "**********" at bounding box center [452, 118] width 58 height 11
select select "*********"
click at [423, 113] on select "**********" at bounding box center [452, 118] width 58 height 11
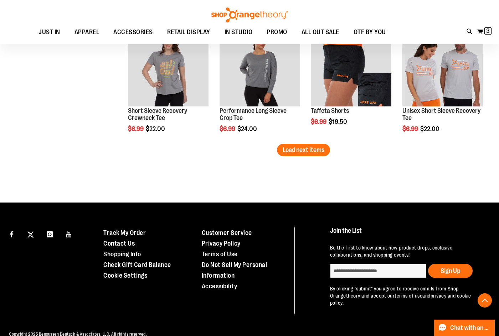
scroll to position [1101, 0]
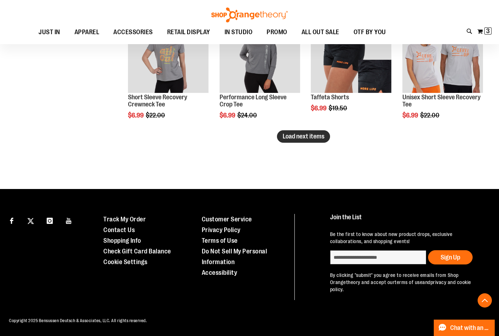
click at [316, 141] on button "Load next items" at bounding box center [303, 136] width 53 height 12
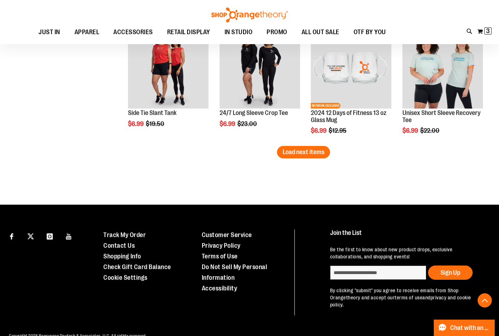
scroll to position [1457, 0]
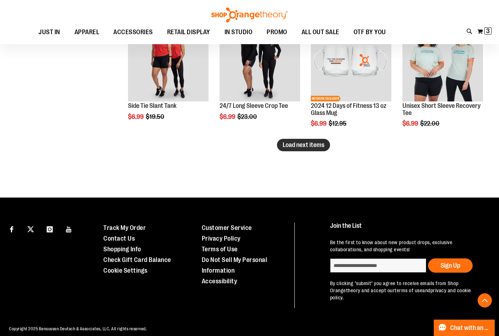
click at [313, 143] on span "Load next items" at bounding box center [304, 144] width 42 height 7
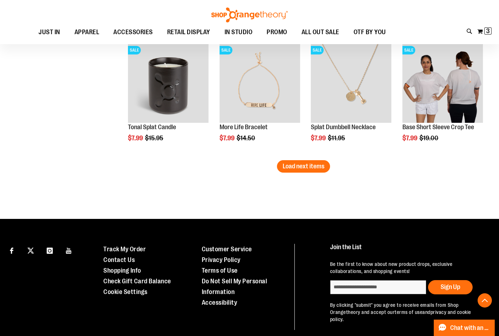
scroll to position [1814, 0]
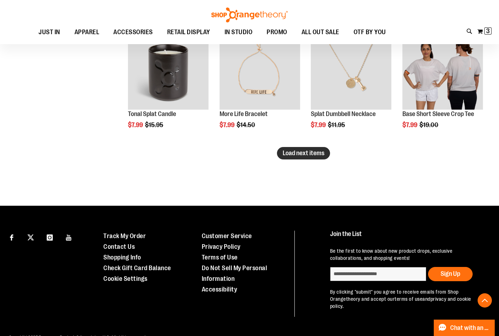
click at [299, 149] on button "Load next items" at bounding box center [303, 153] width 53 height 12
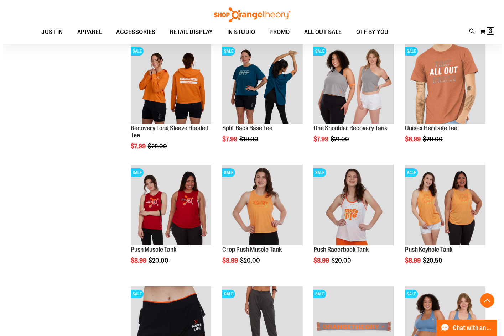
scroll to position [1956, 0]
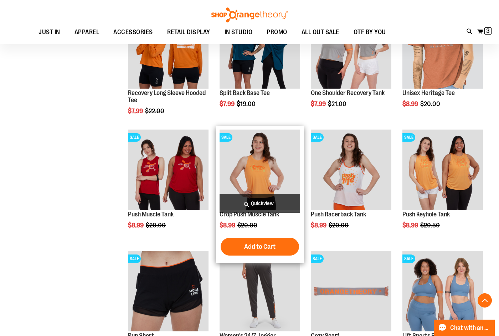
click at [255, 199] on span "Quickview" at bounding box center [260, 203] width 81 height 19
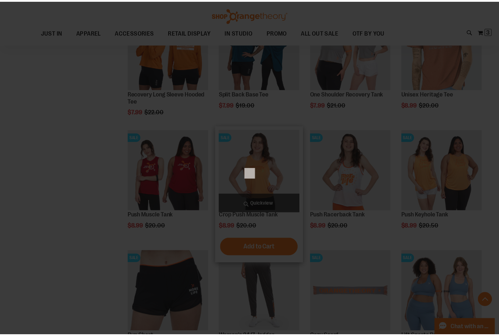
scroll to position [0, 0]
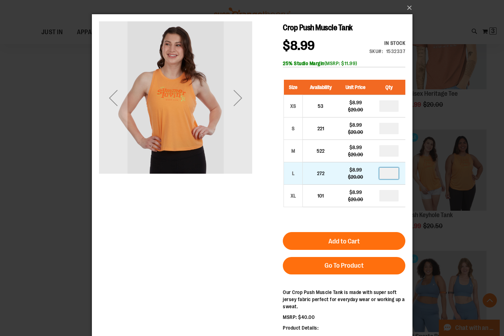
click at [392, 173] on input "number" at bounding box center [388, 173] width 19 height 11
type input "*"
click at [410, 6] on button "×" at bounding box center [254, 8] width 321 height 16
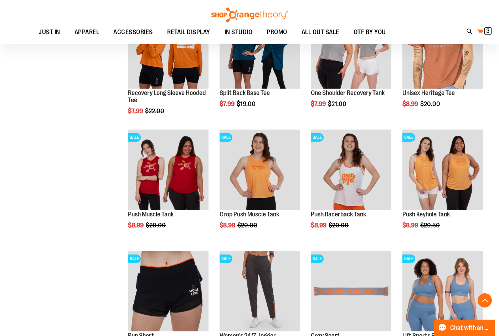
click at [490, 35] on span "3 3 items" at bounding box center [487, 30] width 7 height 7
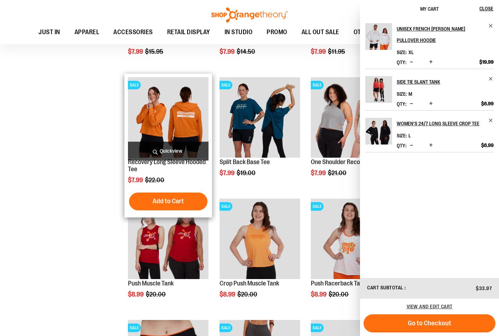
scroll to position [1885, 0]
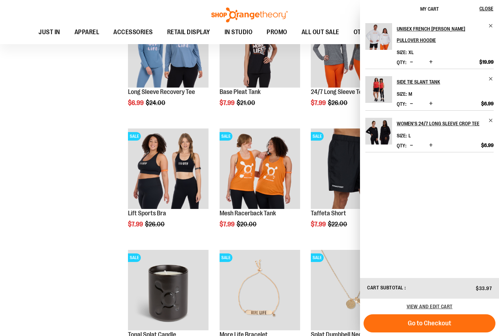
scroll to position [1529, 0]
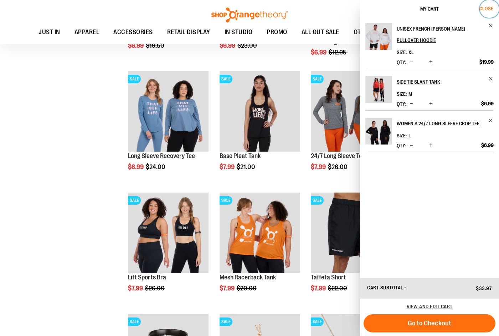
click at [488, 9] on span "Close" at bounding box center [486, 9] width 14 height 6
